Goal: Entertainment & Leisure: Consume media (video, audio)

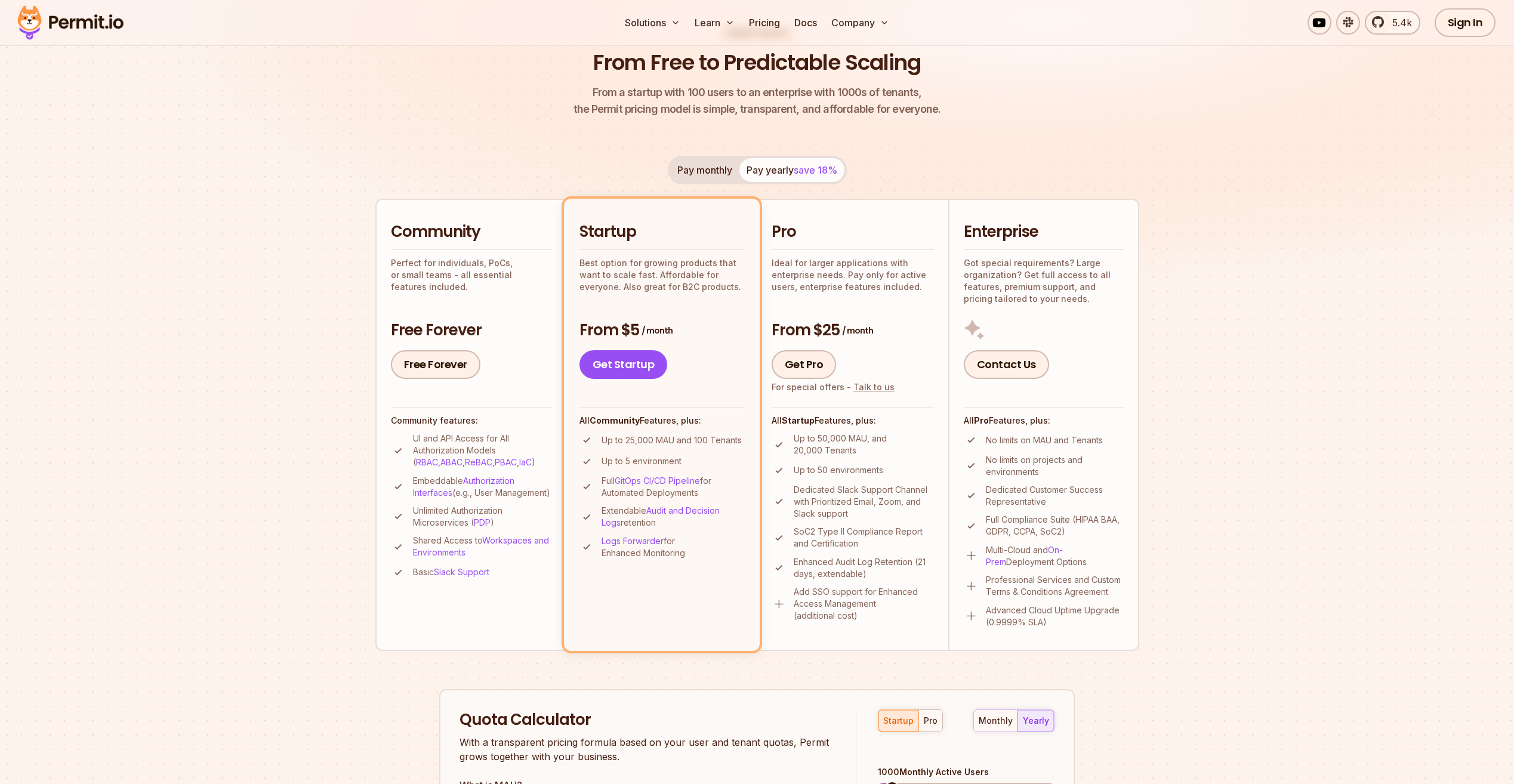
scroll to position [119, 0]
click at [718, 58] on link "Videos" at bounding box center [750, 59] width 118 height 33
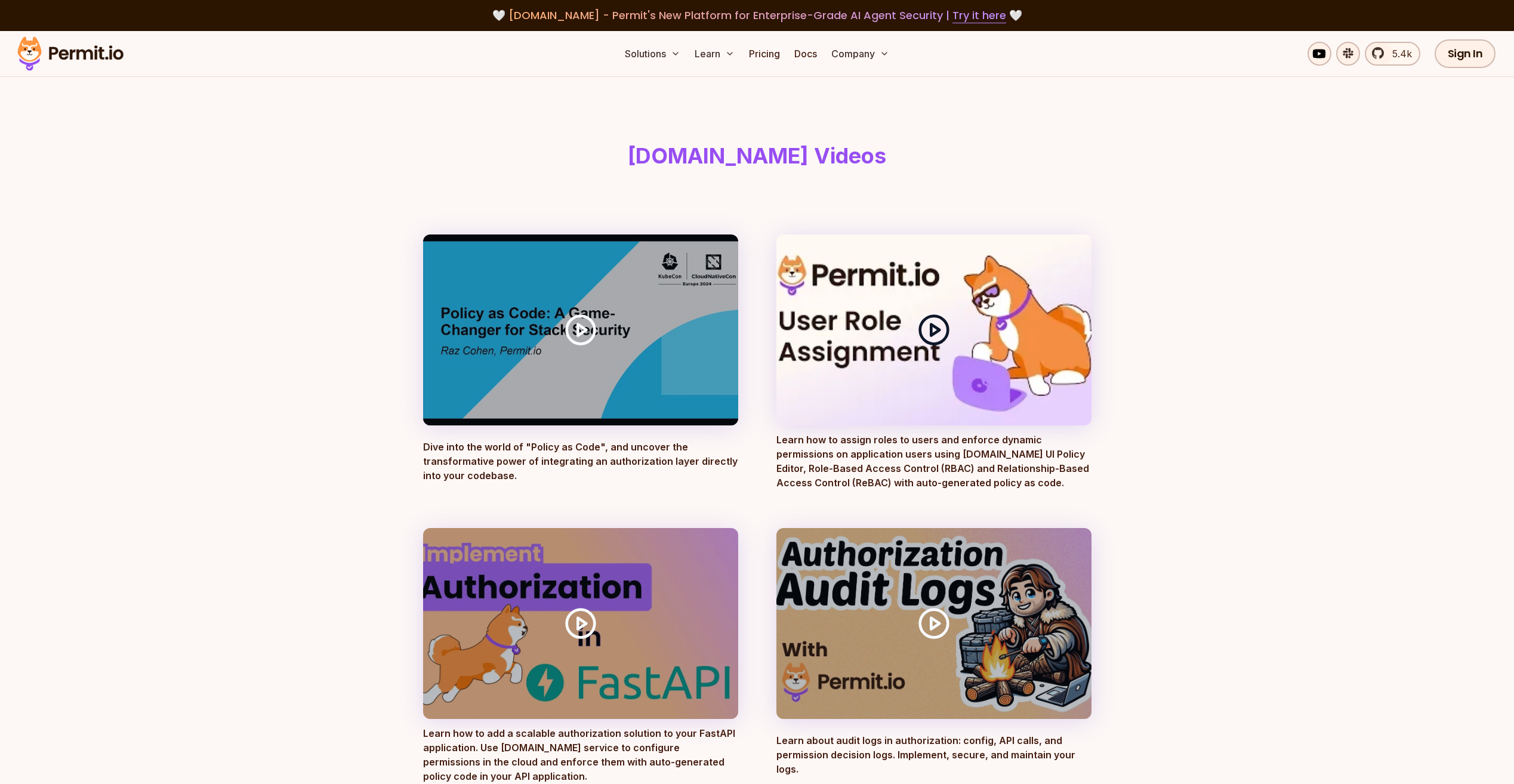
click at [932, 333] on polygon at bounding box center [935, 329] width 9 height 11
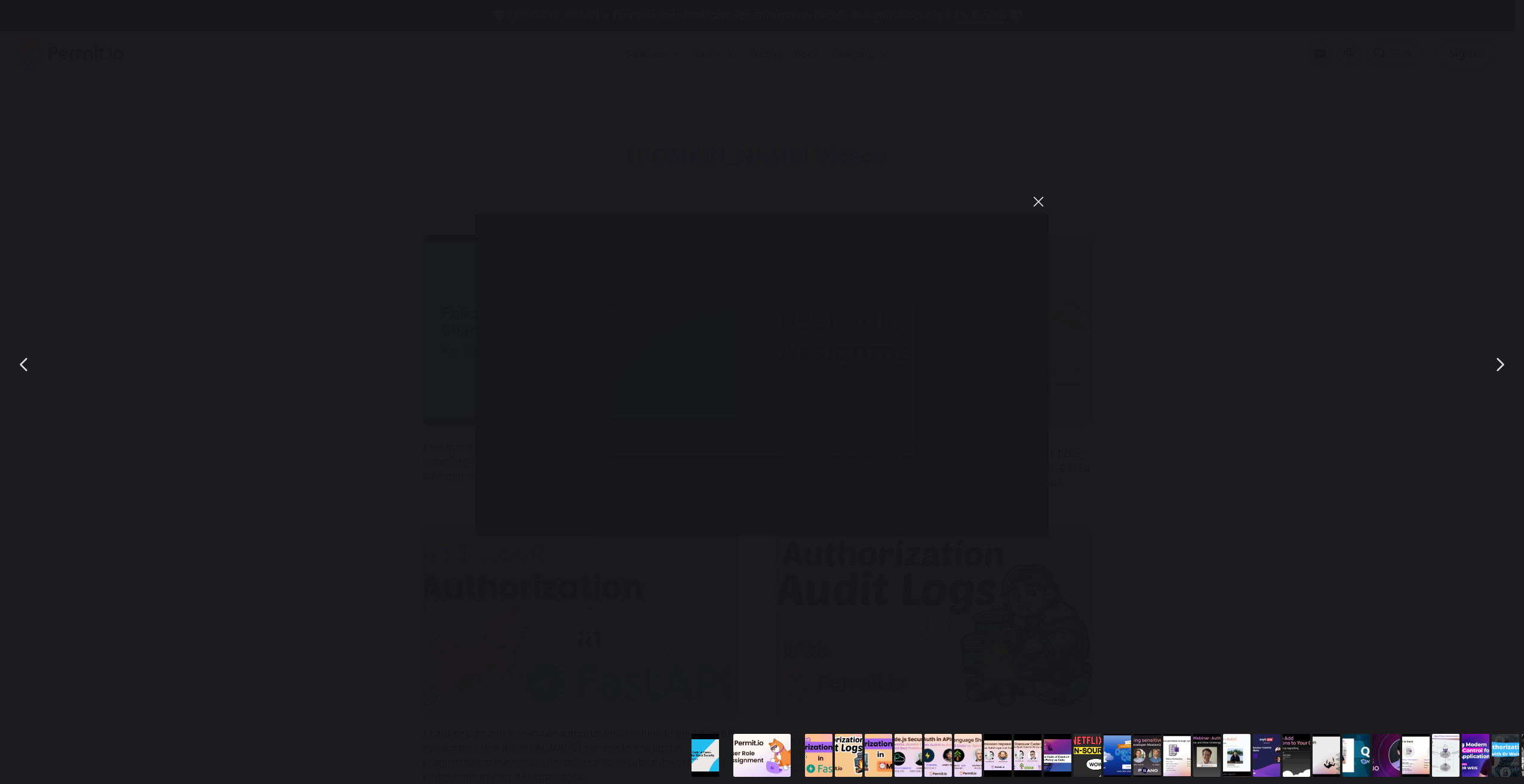
click at [1042, 195] on button "You can close this modal content with the ESC key" at bounding box center [1038, 202] width 20 height 20
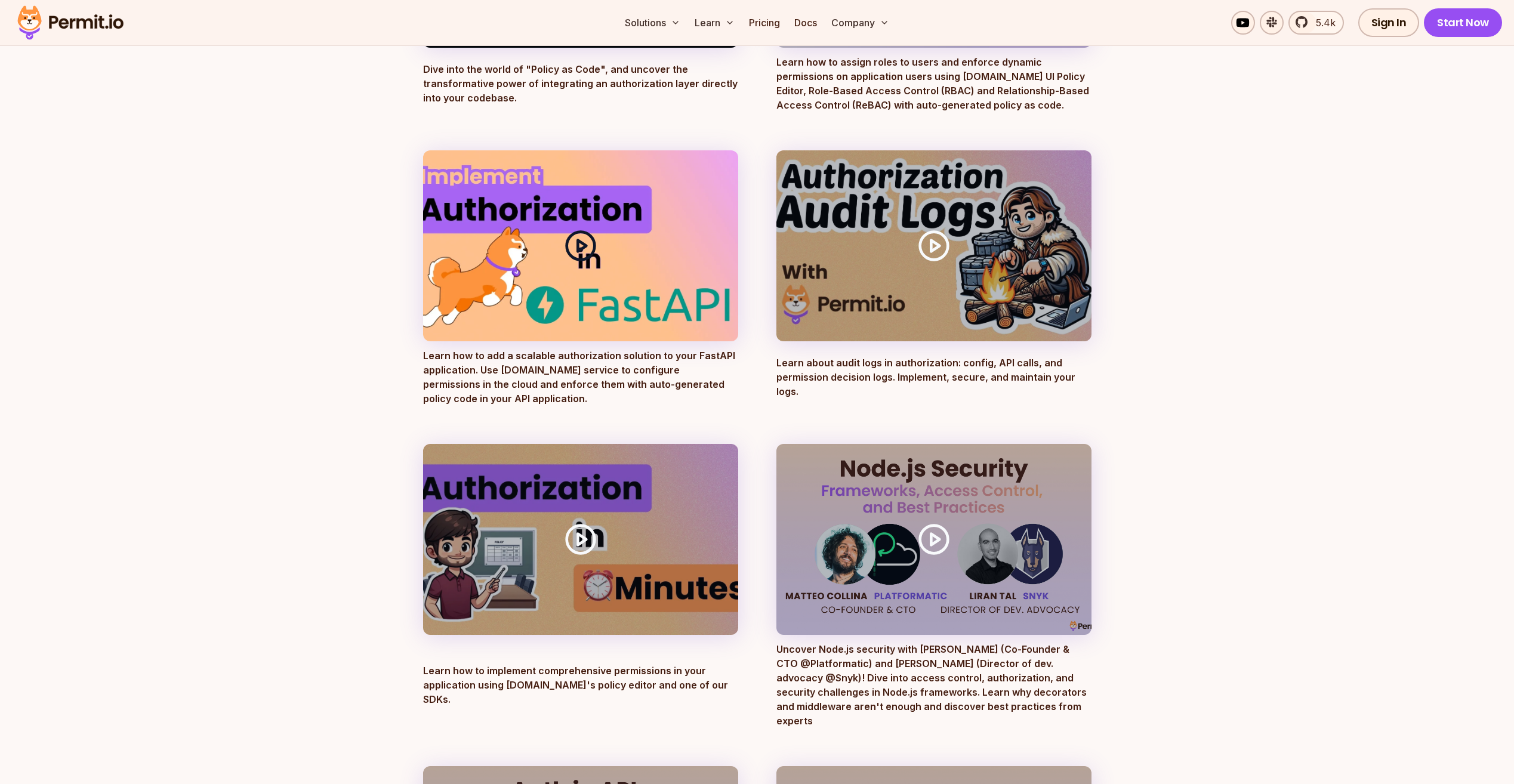
scroll to position [437, 0]
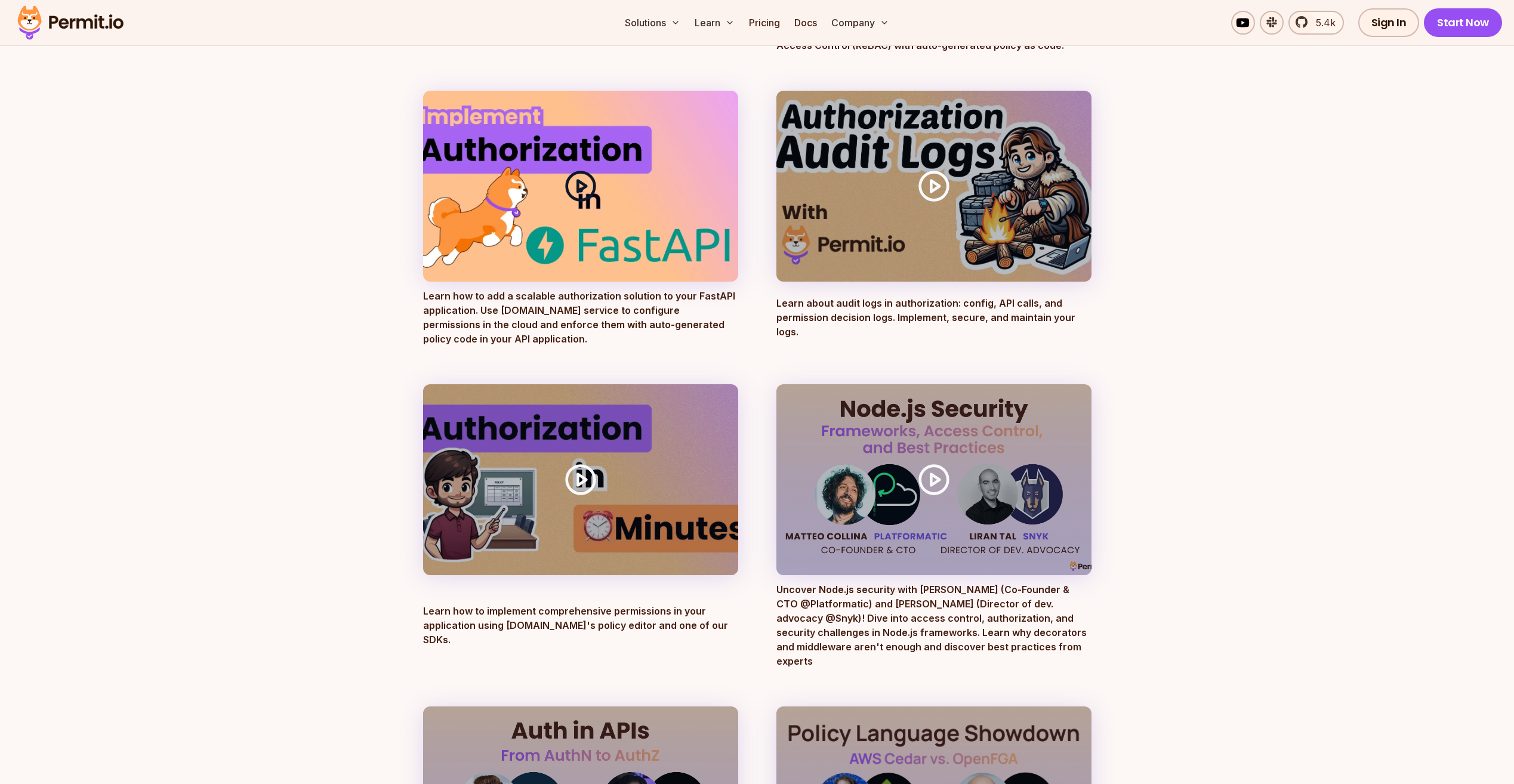
click at [578, 178] on icon at bounding box center [581, 186] width 33 height 33
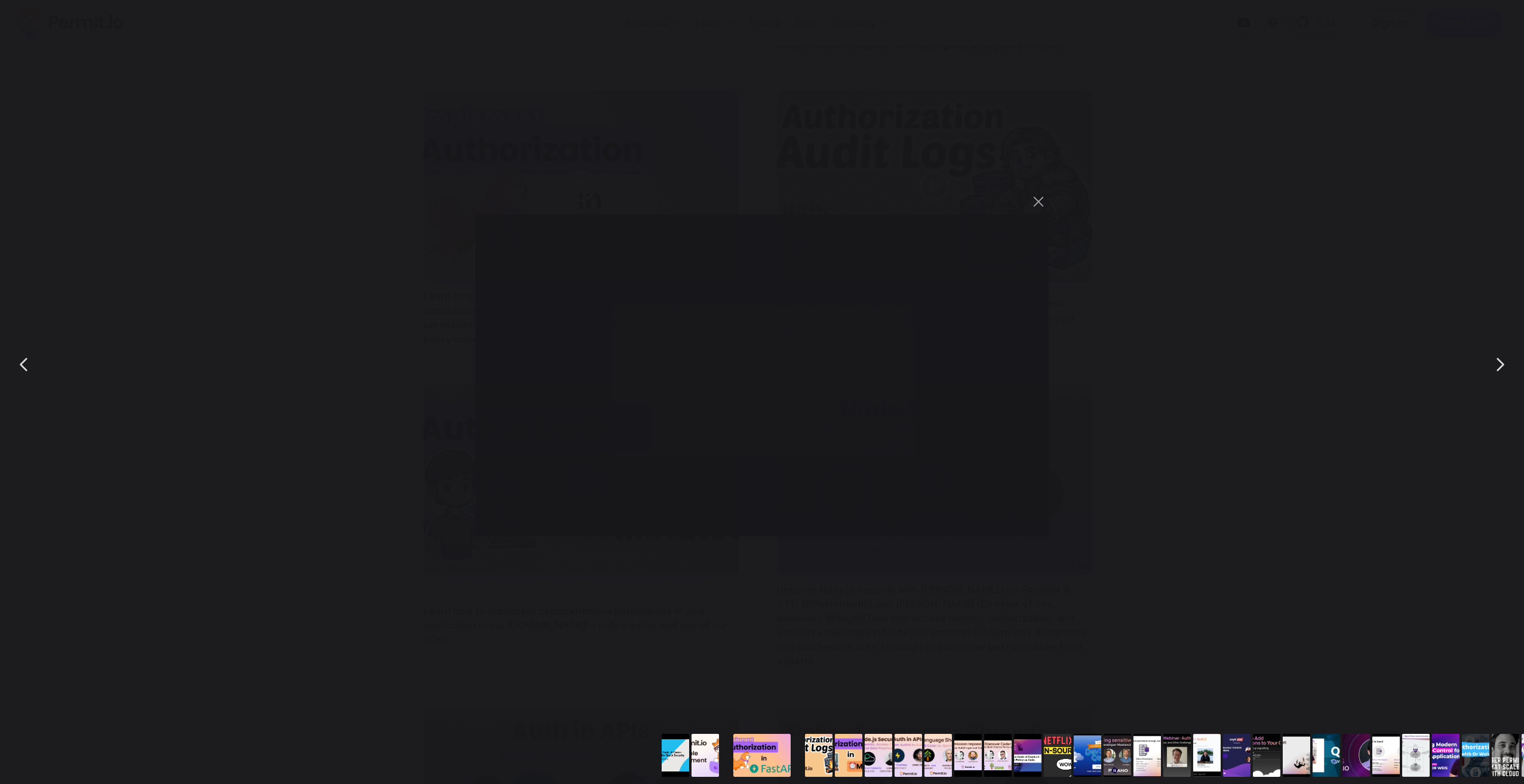
click at [257, 311] on div "You can close this modal content with the ESC key" at bounding box center [762, 364] width 1524 height 729
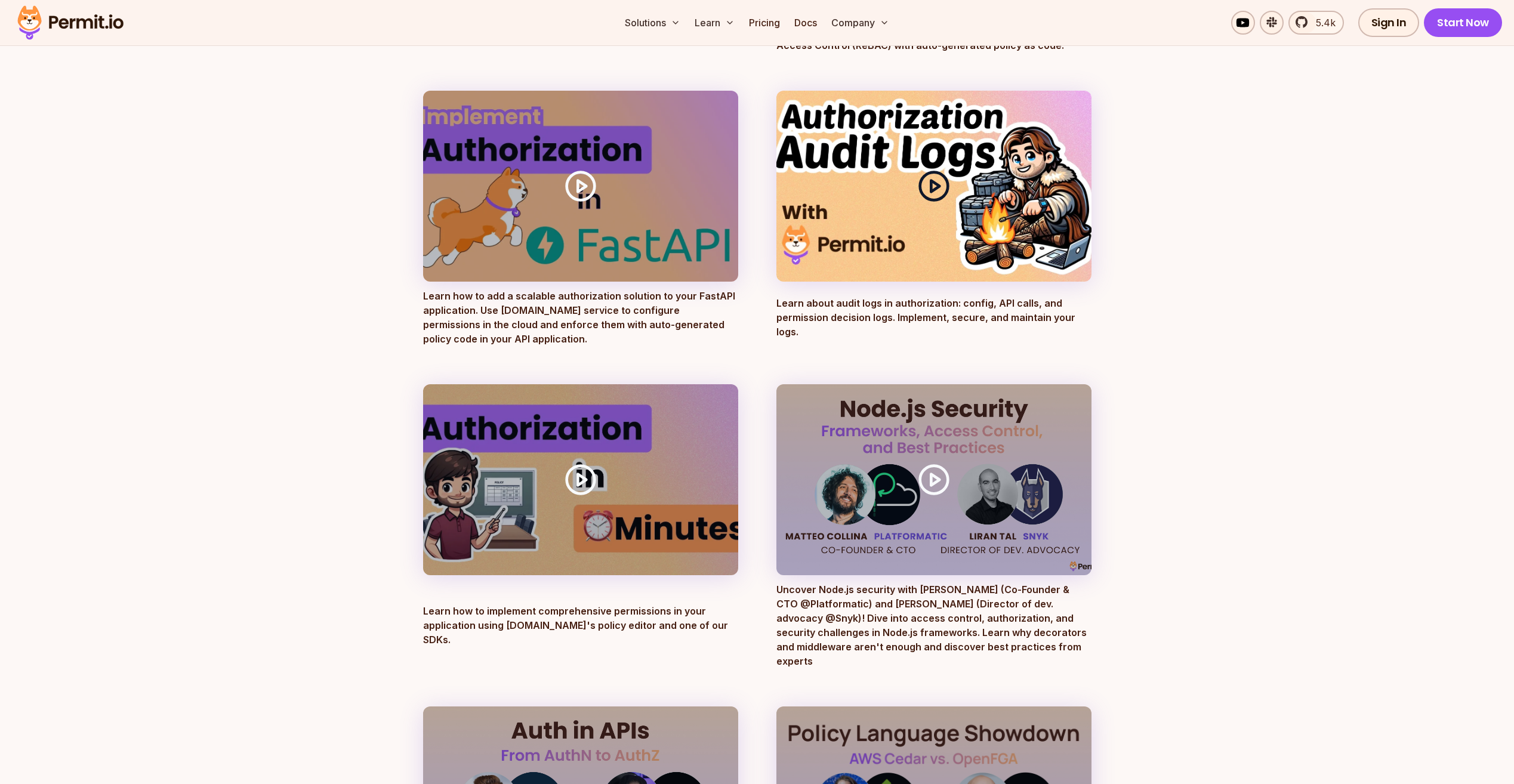
click at [932, 176] on icon at bounding box center [934, 186] width 33 height 33
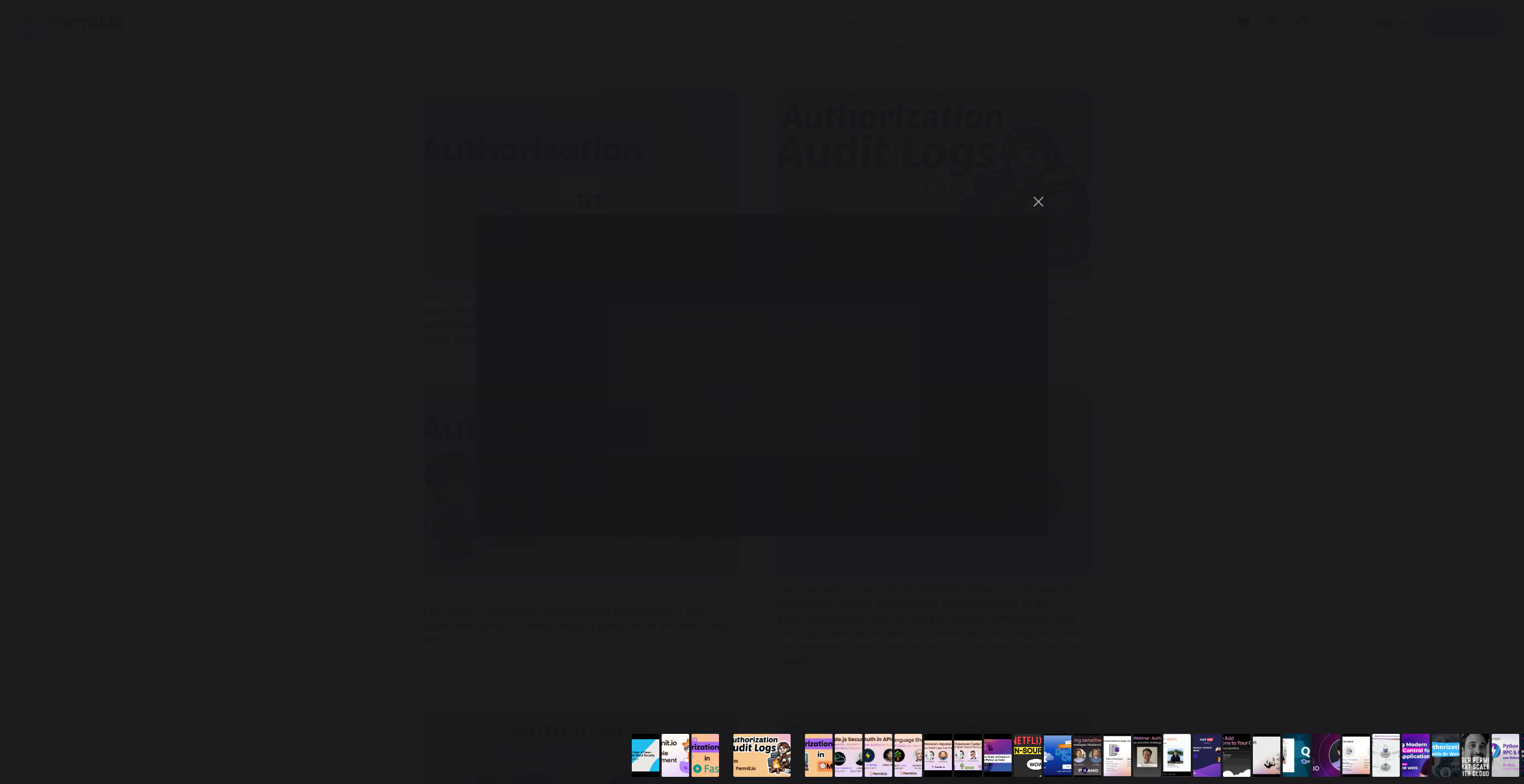
click at [358, 448] on div "You can close this modal content with the ESC key" at bounding box center [762, 364] width 1524 height 729
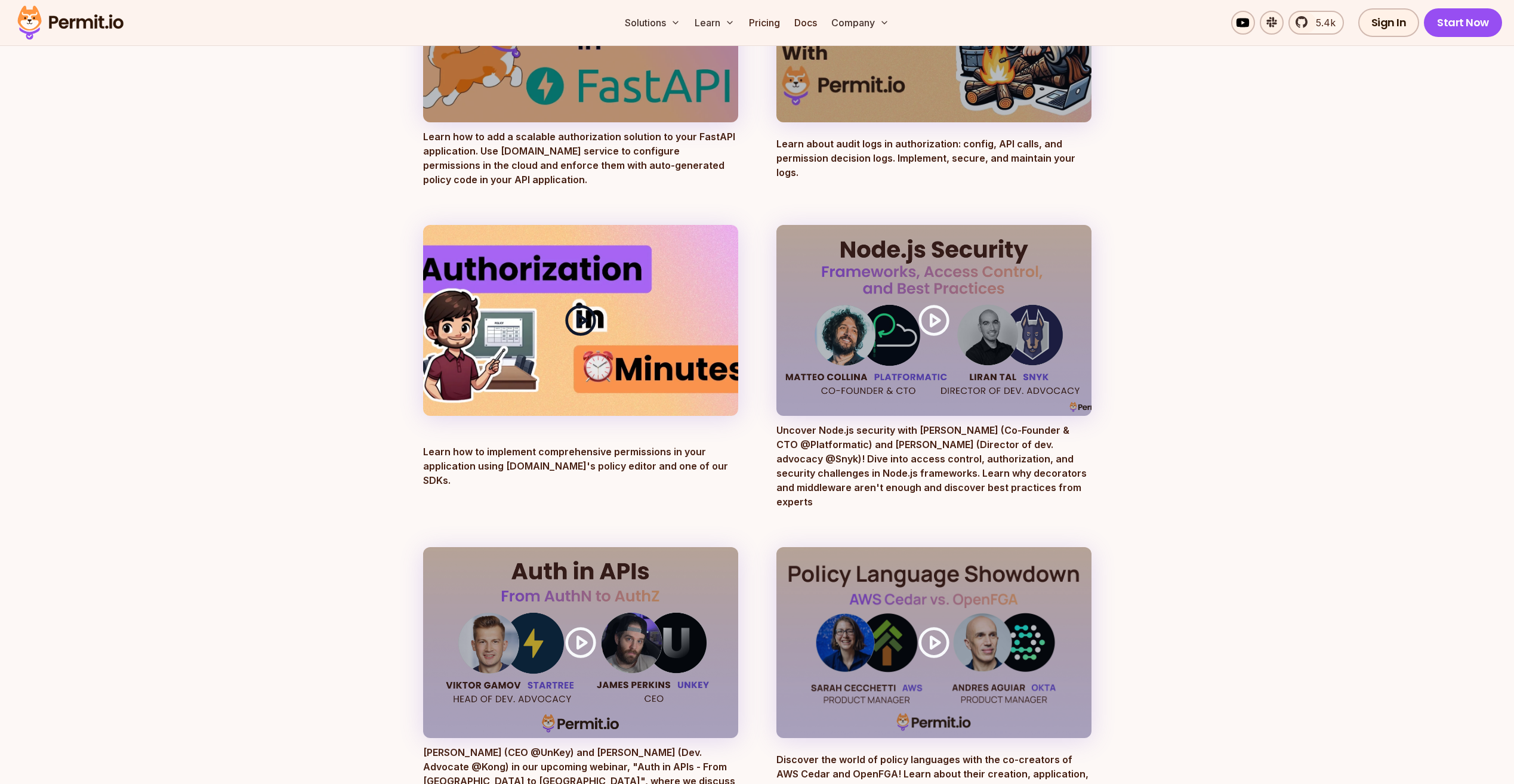
scroll to position [696, 0]
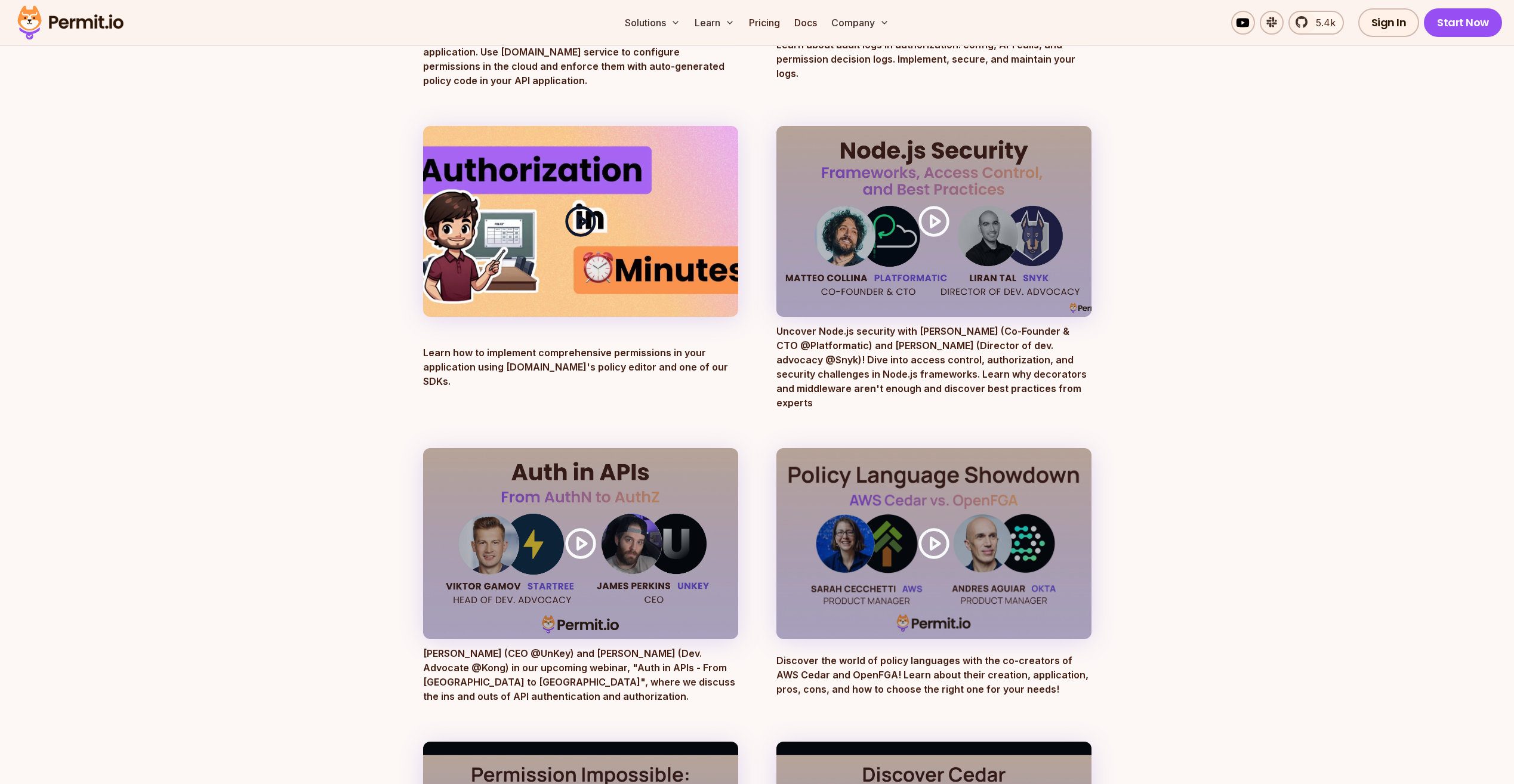
click at [593, 210] on icon at bounding box center [581, 221] width 33 height 33
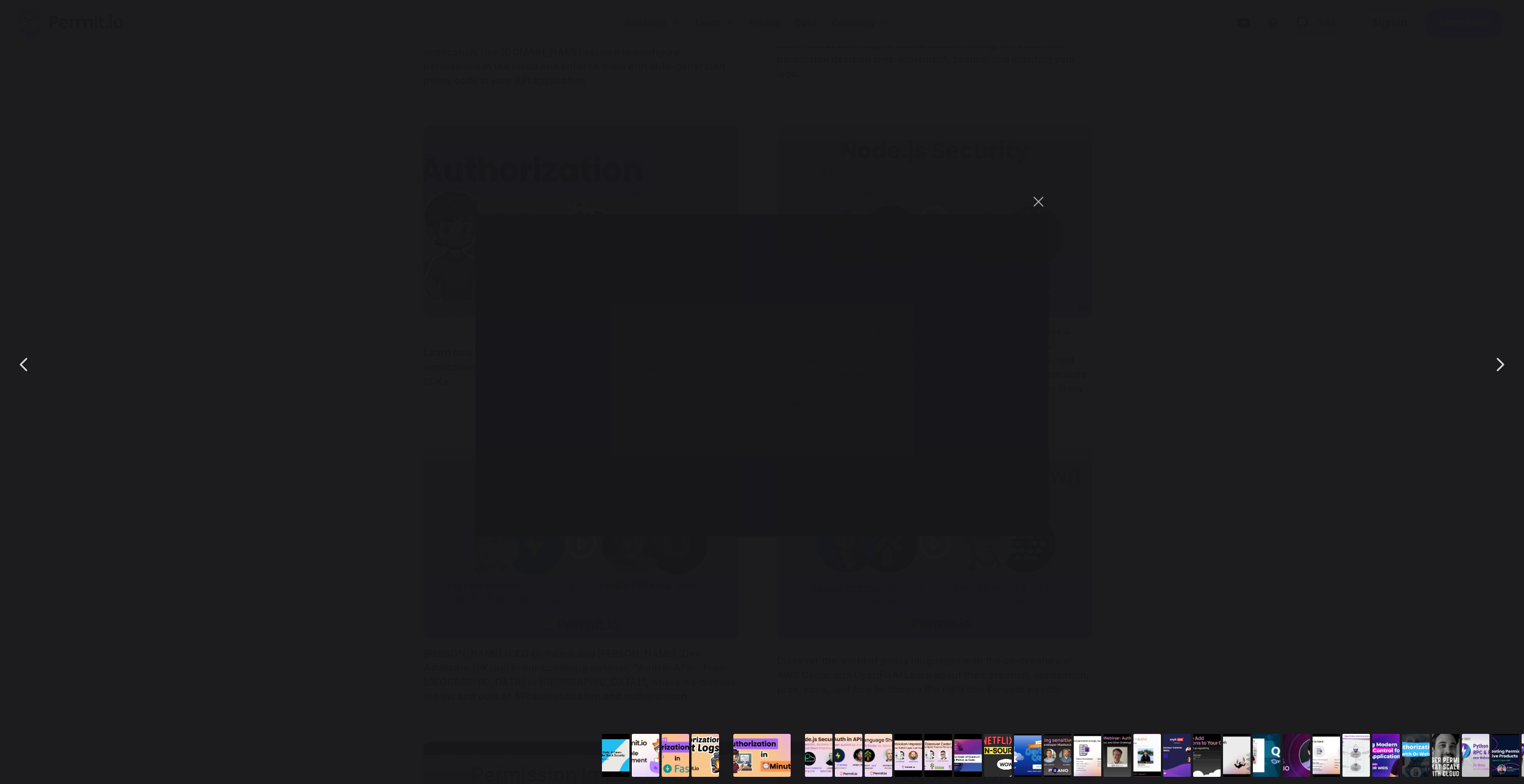
click at [382, 418] on div "You can close this modal content with the ESC key" at bounding box center [762, 364] width 1524 height 729
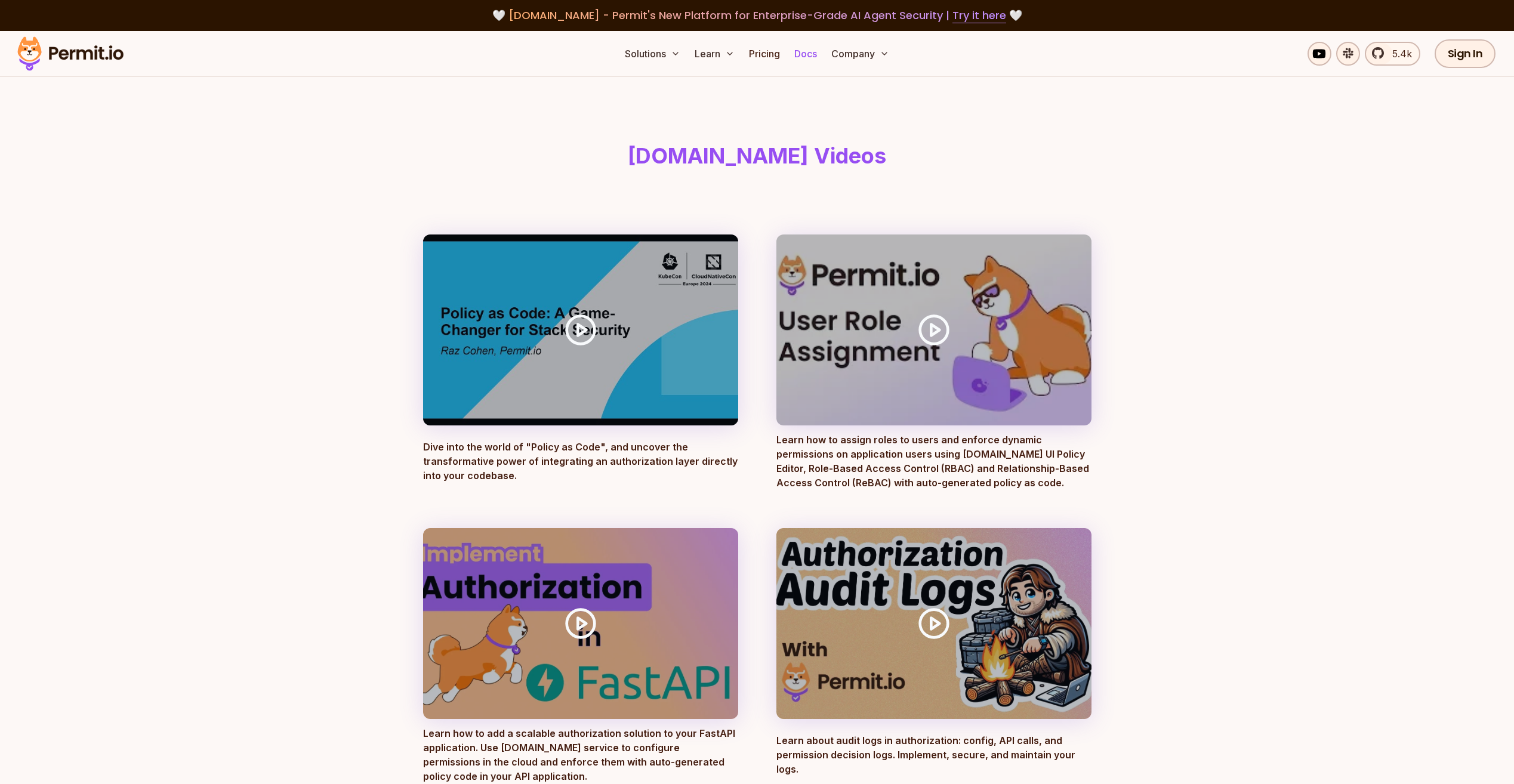
click at [796, 53] on link "Docs" at bounding box center [805, 54] width 32 height 24
